Goal: Browse casually: Explore the website without a specific task or goal

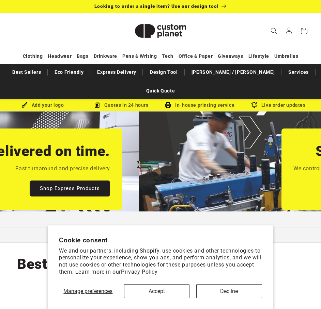
scroll to position [0, 641]
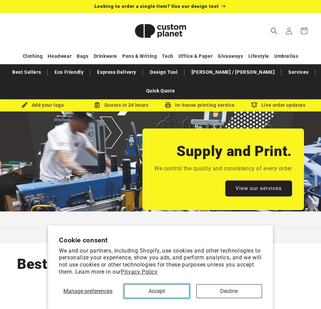
click at [164, 291] on button "Accept" at bounding box center [157, 292] width 66 height 14
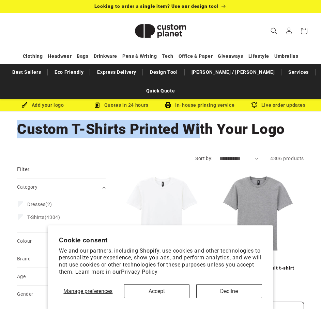
drag, startPoint x: 30, startPoint y: 108, endPoint x: 200, endPoint y: 100, distance: 170.4
click at [200, 112] on div "Collection: Custom T-Shirts Printed With Your Logo" at bounding box center [160, 129] width 287 height 35
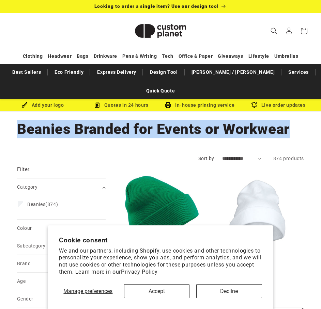
drag, startPoint x: 11, startPoint y: 107, endPoint x: 295, endPoint y: 108, distance: 284.2
click at [295, 112] on div "Collection: Beanies Branded for Events or Workwear" at bounding box center [160, 129] width 321 height 35
